Goal: Check status: Check status

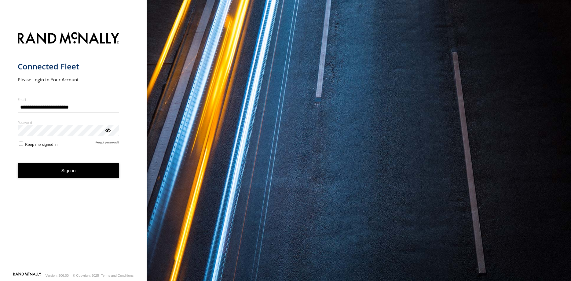
click at [84, 174] on button "Sign in" at bounding box center [69, 170] width 102 height 15
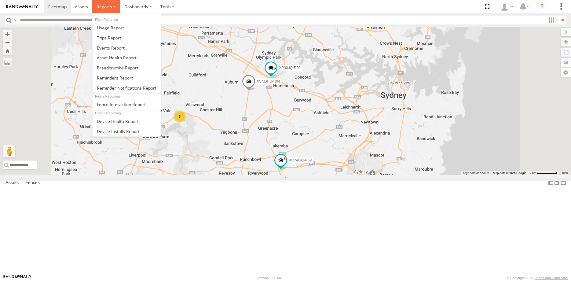
click at [104, 9] on span at bounding box center [105, 7] width 16 height 6
click at [119, 69] on span at bounding box center [118, 68] width 42 height 6
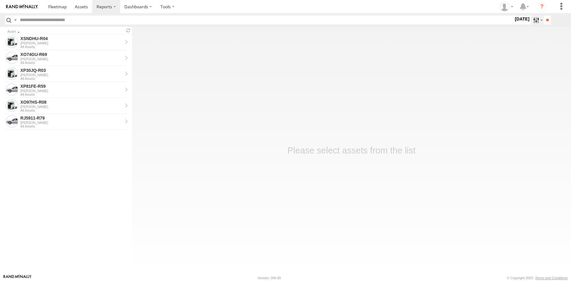
click at [537, 22] on label at bounding box center [537, 20] width 13 height 9
click at [0, 0] on label at bounding box center [0, 0] width 0 height 0
click at [545, 19] on input "**" at bounding box center [547, 20] width 7 height 9
click at [45, 41] on div "XO97HS-R08" at bounding box center [71, 39] width 102 height 6
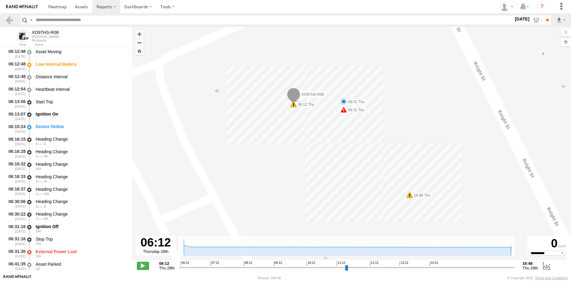
select select "**********"
click at [10, 20] on link at bounding box center [9, 20] width 9 height 9
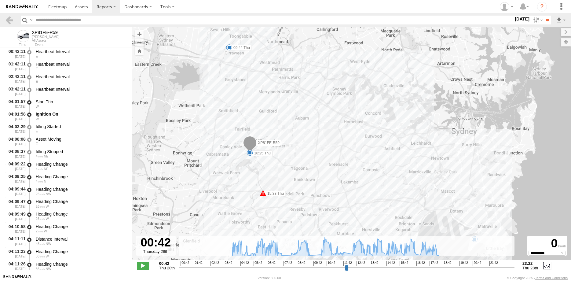
select select "**********"
click at [435, 265] on input "range" at bounding box center [347, 267] width 336 height 6
click at [142, 267] on span at bounding box center [143, 266] width 12 height 8
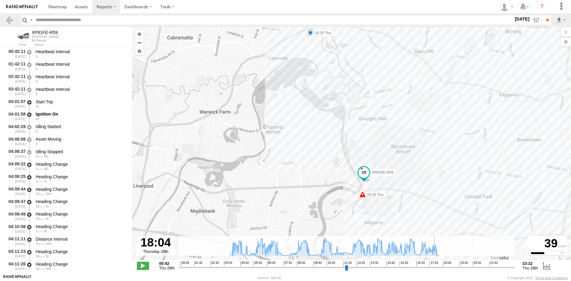
drag, startPoint x: 414, startPoint y: 114, endPoint x: 431, endPoint y: 166, distance: 55.3
click at [431, 166] on div "XP81FE-R59 09:35 Thu 09:44 Thu 13:43 Thu 15:33 Thu 15:33 Thu 18:25 Thu" at bounding box center [351, 146] width 439 height 239
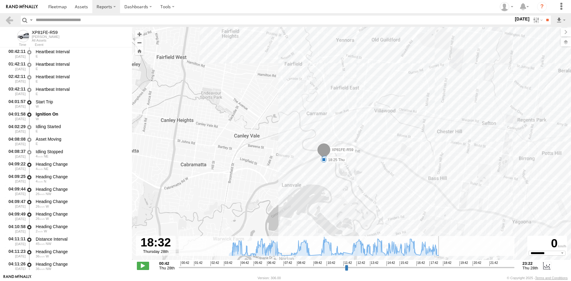
drag, startPoint x: 431, startPoint y: 166, endPoint x: 427, endPoint y: 168, distance: 4.4
click at [145, 267] on span at bounding box center [143, 266] width 12 height 8
type input "**********"
click at [14, 19] on section at bounding box center [10, 20] width 11 height 9
click at [12, 23] on link at bounding box center [9, 20] width 9 height 9
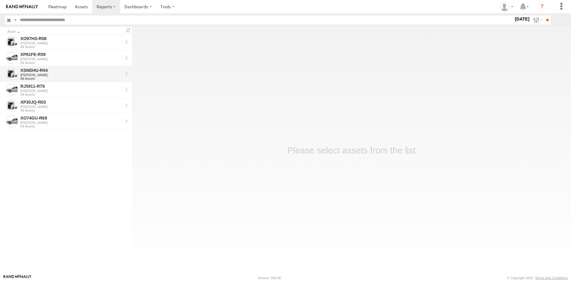
drag, startPoint x: 0, startPoint y: 0, endPoint x: 61, endPoint y: 73, distance: 94.9
click at [61, 73] on div "XSNDHU-R04" at bounding box center [71, 71] width 102 height 6
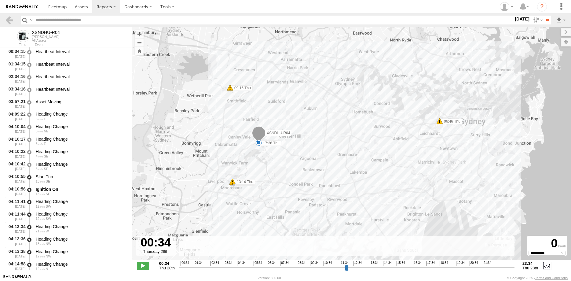
select select "**********"
click at [422, 266] on input "range" at bounding box center [347, 267] width 336 height 6
click at [140, 266] on span at bounding box center [143, 266] width 12 height 8
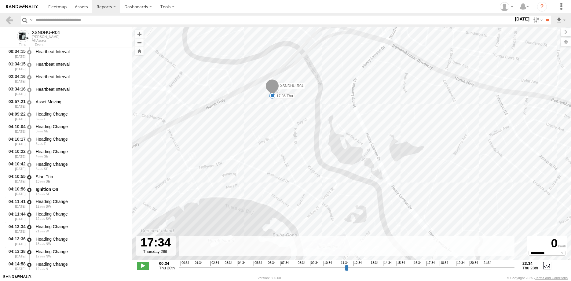
click at [140, 265] on span at bounding box center [143, 266] width 12 height 8
type input "**********"
click at [7, 17] on link at bounding box center [9, 20] width 9 height 9
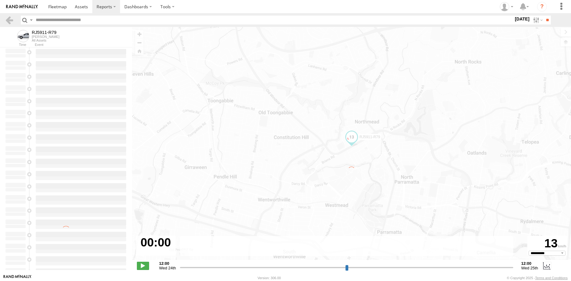
select select "**********"
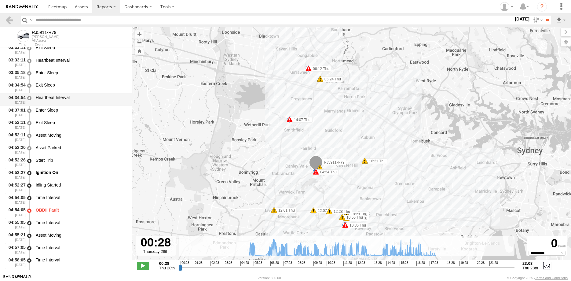
scroll to position [147, 0]
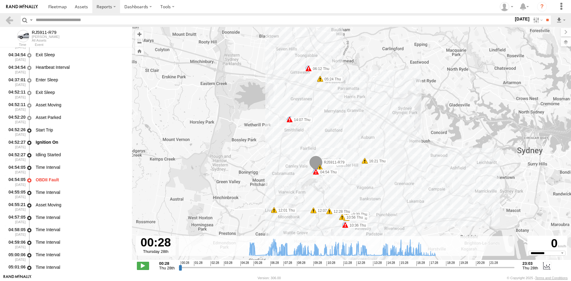
click at [255, 266] on input "range" at bounding box center [347, 267] width 336 height 6
click at [266, 269] on input "range" at bounding box center [347, 267] width 336 height 6
click at [367, 264] on input "range" at bounding box center [347, 267] width 336 height 6
click at [381, 266] on input "range" at bounding box center [347, 267] width 336 height 6
click at [430, 268] on input "range" at bounding box center [347, 267] width 336 height 6
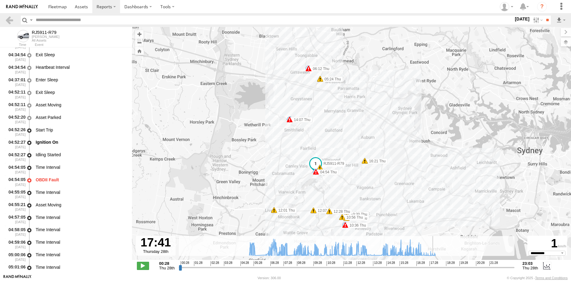
click at [434, 267] on input "range" at bounding box center [347, 267] width 336 height 6
click at [143, 266] on span at bounding box center [143, 266] width 12 height 8
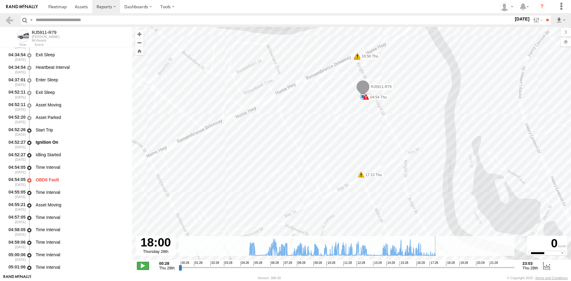
click at [143, 267] on span at bounding box center [143, 266] width 12 height 8
type input "**********"
click at [8, 20] on link at bounding box center [9, 20] width 9 height 9
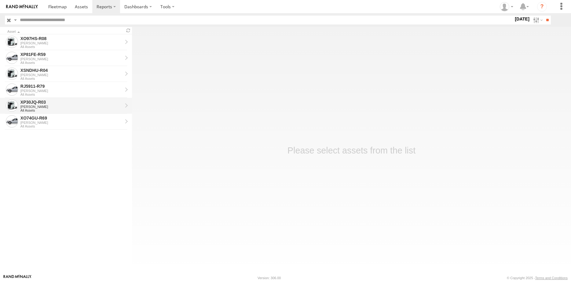
click at [58, 107] on div "[PERSON_NAME]" at bounding box center [71, 107] width 102 height 4
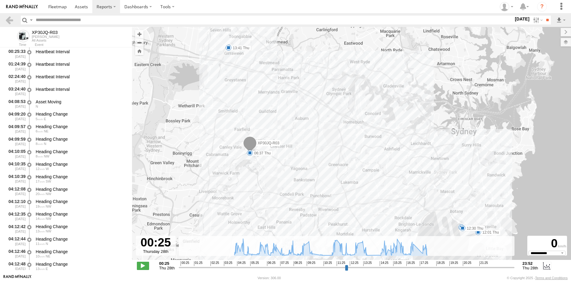
select select "**********"
click at [312, 267] on input "range" at bounding box center [347, 267] width 336 height 6
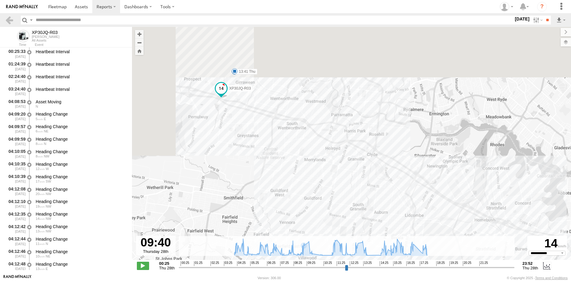
drag, startPoint x: 263, startPoint y: 83, endPoint x: 320, endPoint y: 191, distance: 122.4
click at [320, 191] on div "XP30JQ-R03 06:37 Thu 10:29 Thu 12:01 Thu 12:18 Thu 12:30 Thu 13:41 Thu" at bounding box center [351, 146] width 439 height 239
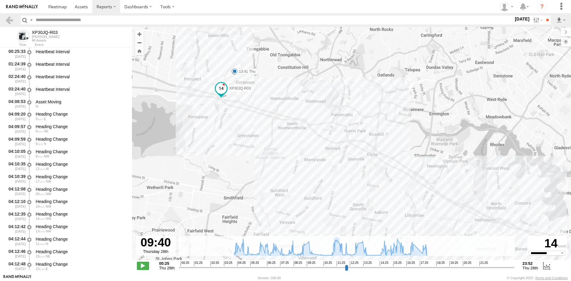
click at [332, 267] on input "range" at bounding box center [347, 267] width 336 height 6
click at [313, 268] on input "range" at bounding box center [347, 267] width 336 height 6
click at [334, 266] on input "range" at bounding box center [347, 267] width 336 height 6
click at [366, 265] on input "range" at bounding box center [347, 267] width 336 height 6
click at [380, 267] on input "range" at bounding box center [347, 267] width 336 height 6
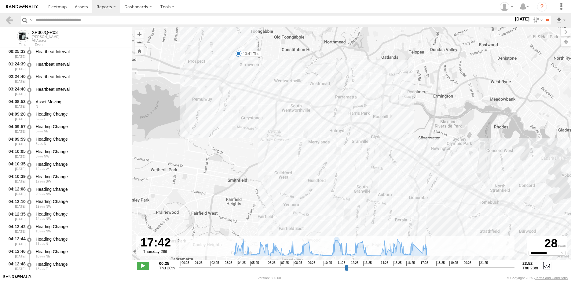
click at [426, 266] on input "range" at bounding box center [347, 267] width 336 height 6
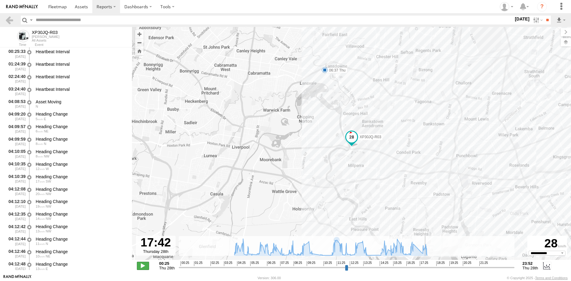
click at [143, 264] on span at bounding box center [143, 266] width 12 height 8
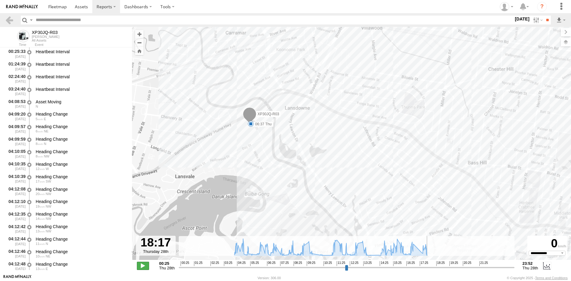
click at [143, 264] on span at bounding box center [143, 266] width 12 height 8
type input "**********"
click at [7, 21] on link at bounding box center [9, 20] width 9 height 9
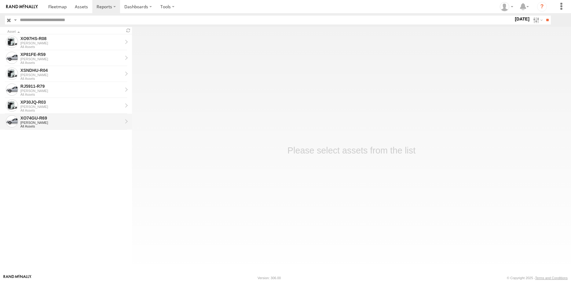
click at [75, 125] on div "All Assets" at bounding box center [71, 126] width 102 height 4
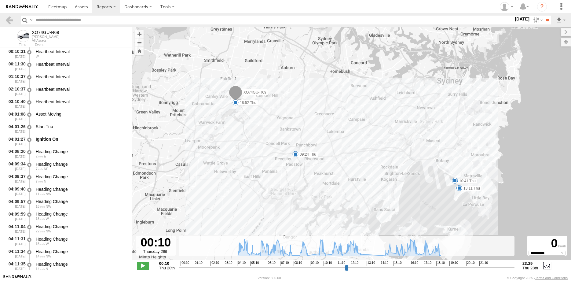
select select "**********"
click at [363, 266] on input "range" at bounding box center [347, 267] width 336 height 6
click at [386, 266] on input "range" at bounding box center [347, 267] width 336 height 6
click at [437, 268] on input "range" at bounding box center [347, 267] width 336 height 6
click at [144, 265] on span at bounding box center [143, 266] width 12 height 8
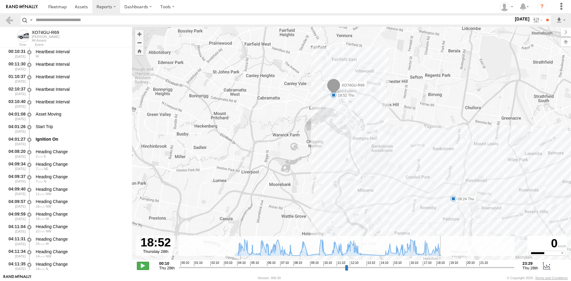
click at [144, 264] on span at bounding box center [143, 266] width 12 height 8
type input "**********"
click at [6, 21] on link at bounding box center [9, 20] width 9 height 9
